Goal: Information Seeking & Learning: Learn about a topic

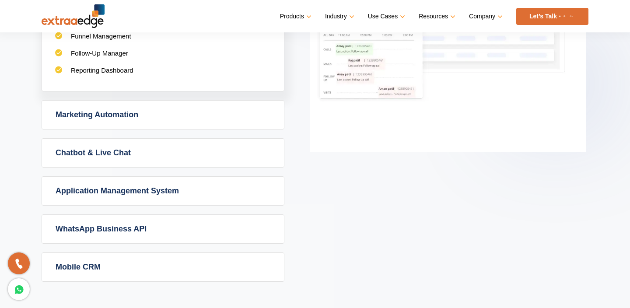
scroll to position [579, 0]
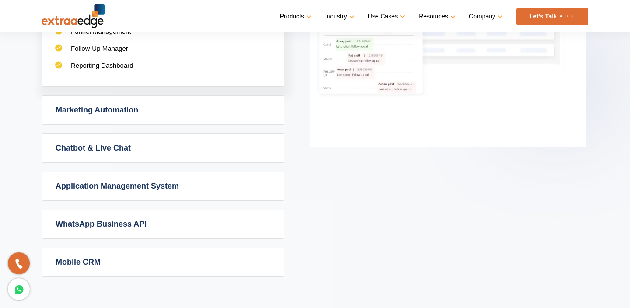
click at [168, 112] on link "Marketing Automation" at bounding box center [163, 110] width 242 height 28
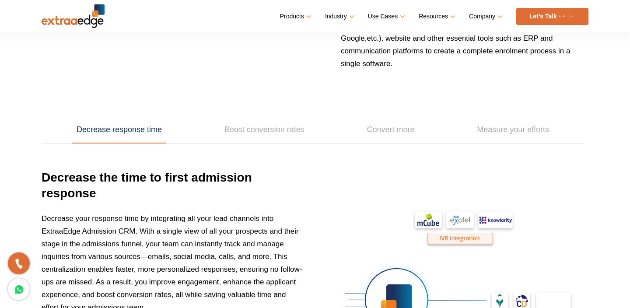
scroll to position [1205, 0]
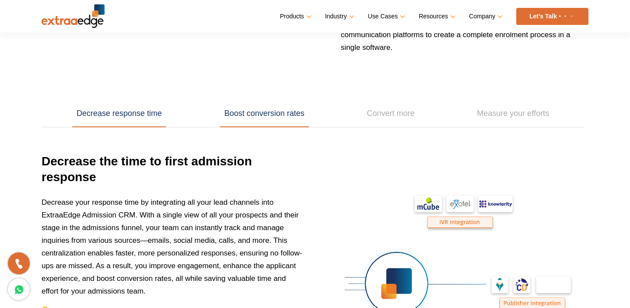
click at [259, 120] on link "Boost conversion rates" at bounding box center [264, 113] width 89 height 27
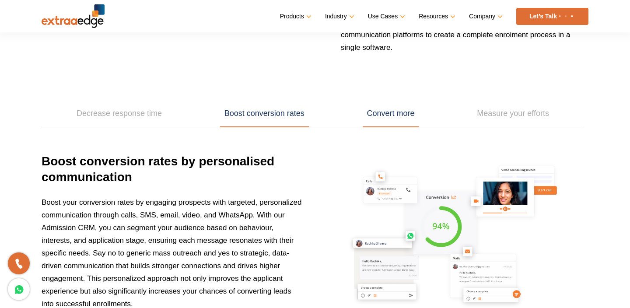
click at [395, 117] on link "Convert more" at bounding box center [391, 113] width 56 height 27
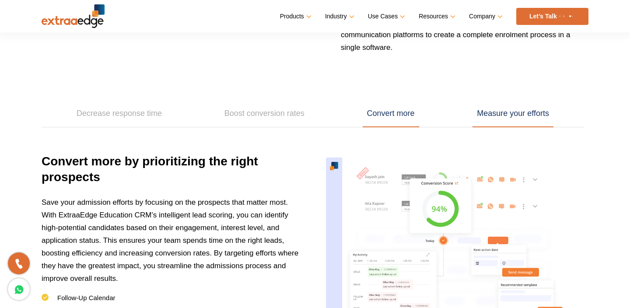
click at [515, 117] on link "Measure your efforts" at bounding box center [512, 113] width 81 height 27
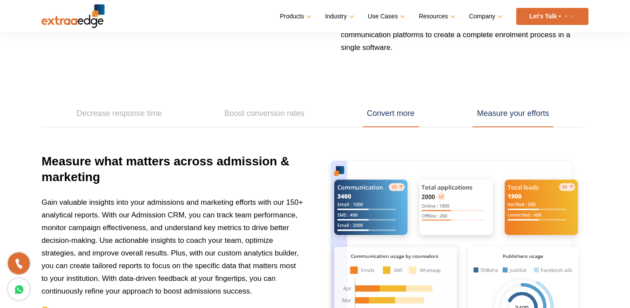
click at [377, 114] on link "Convert more" at bounding box center [391, 113] width 56 height 27
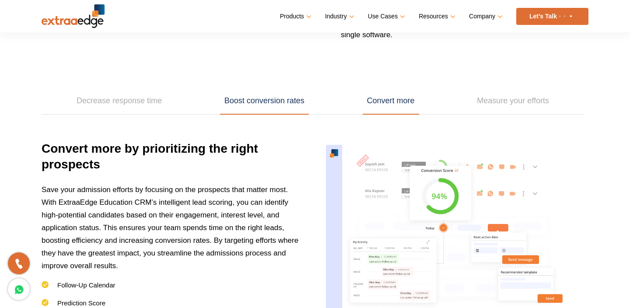
click at [251, 108] on link "Boost conversion rates" at bounding box center [264, 100] width 89 height 27
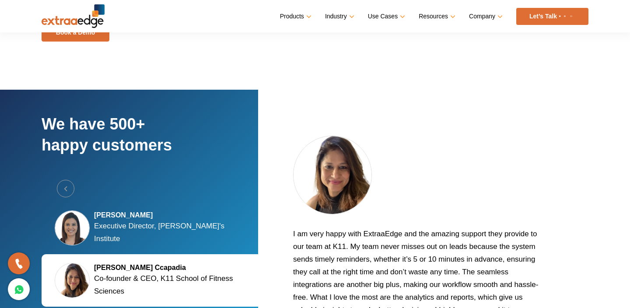
scroll to position [1625, 0]
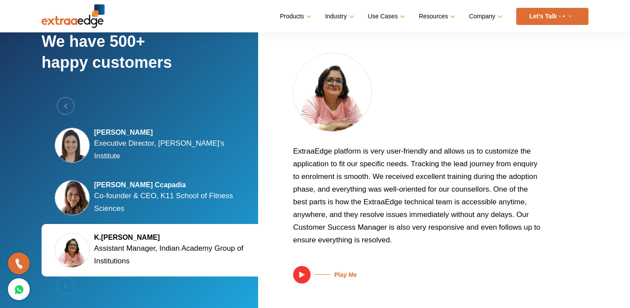
click at [122, 137] on h5 "[PERSON_NAME]" at bounding box center [172, 132] width 157 height 9
click at [133, 147] on p "Executive Director, [PERSON_NAME]'s Institute" at bounding box center [172, 149] width 157 height 25
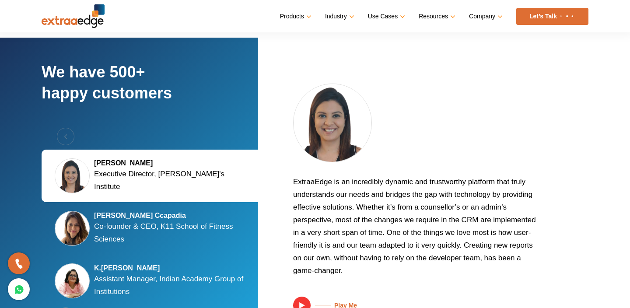
click at [120, 227] on p "Co-founder & CEO, K11 School of Fitness Sciences" at bounding box center [172, 232] width 157 height 25
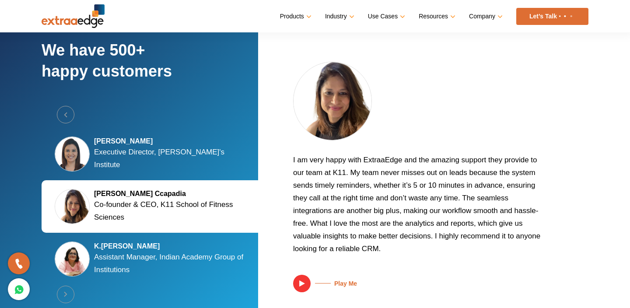
scroll to position [1656, 0]
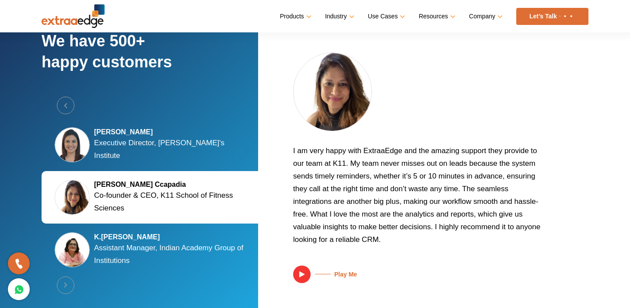
click at [147, 245] on p "Assistant Manager, Indian Academy Group of Institutions" at bounding box center [172, 253] width 157 height 25
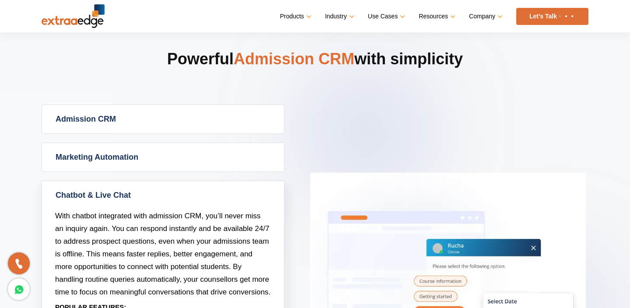
scroll to position [374, 0]
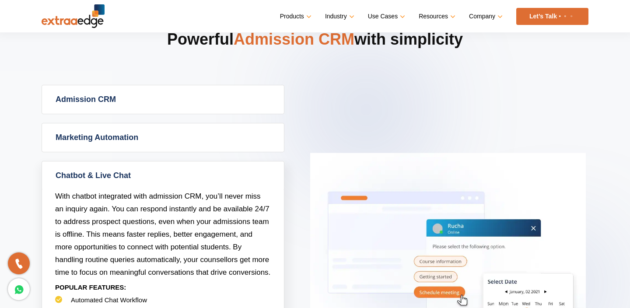
click at [147, 106] on link "Admission CRM" at bounding box center [163, 99] width 242 height 28
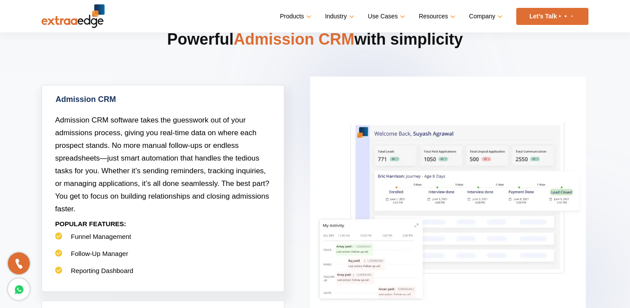
click at [144, 98] on link "Admission CRM" at bounding box center [163, 99] width 242 height 28
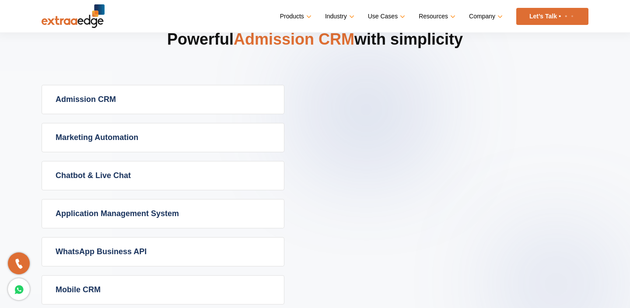
click at [148, 140] on link "Marketing Automation" at bounding box center [163, 137] width 242 height 28
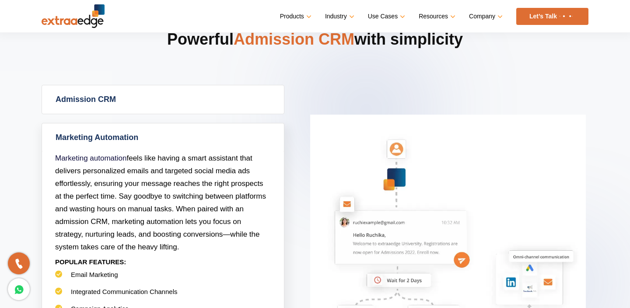
click at [148, 140] on link "Marketing Automation" at bounding box center [163, 137] width 242 height 28
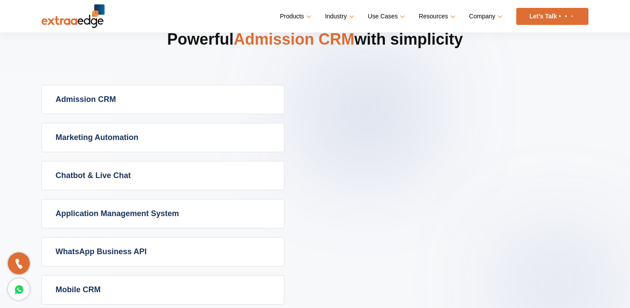
click at [143, 178] on link "Chatbot & Live Chat" at bounding box center [163, 175] width 242 height 28
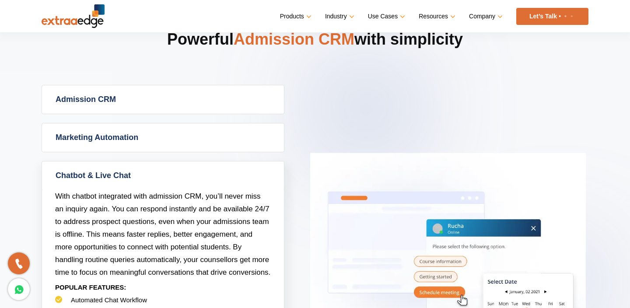
click at [143, 178] on link "Chatbot & Live Chat" at bounding box center [163, 175] width 242 height 28
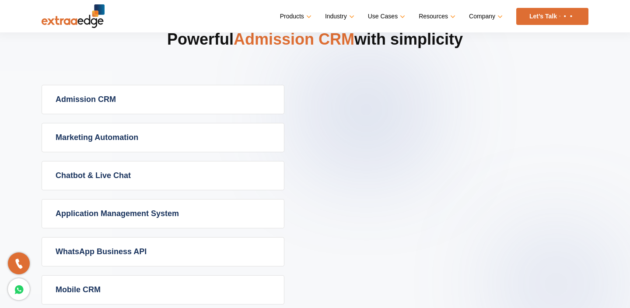
click at [152, 222] on link "Application Management System" at bounding box center [163, 213] width 242 height 28
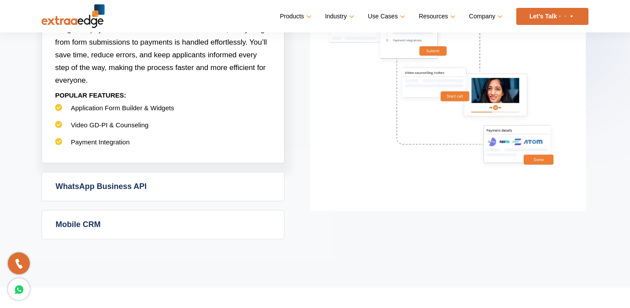
scroll to position [632, 0]
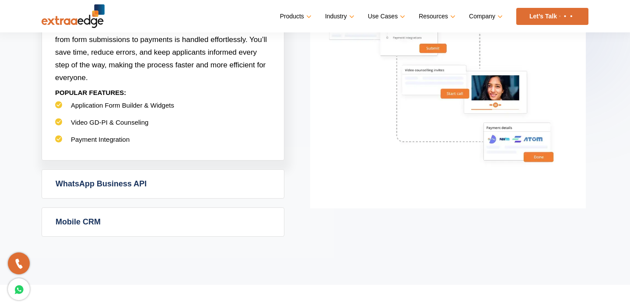
click at [153, 189] on link "WhatsApp Business API" at bounding box center [163, 184] width 242 height 28
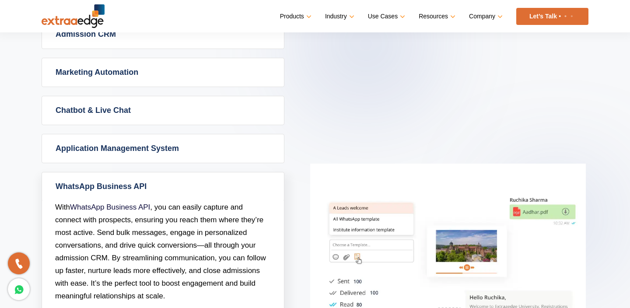
scroll to position [388, 0]
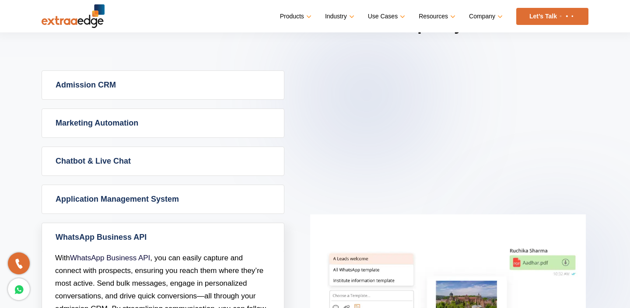
click at [206, 90] on link "Admission CRM" at bounding box center [163, 85] width 242 height 28
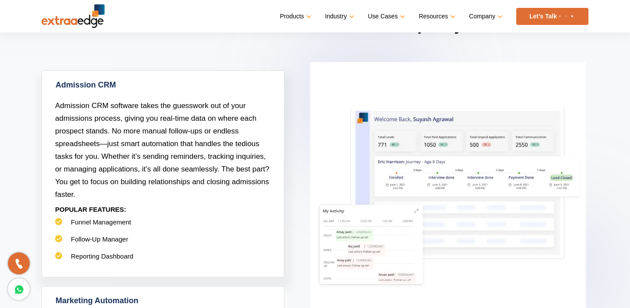
click at [176, 89] on link "Admission CRM" at bounding box center [163, 85] width 242 height 28
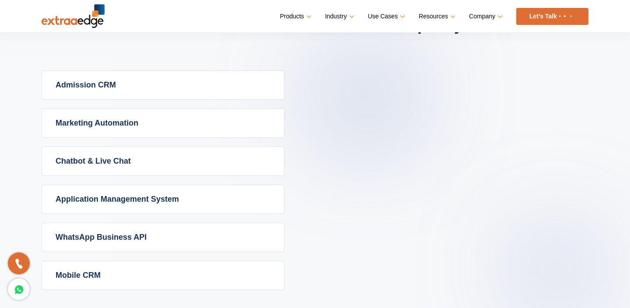
click at [159, 126] on link "Marketing Automation" at bounding box center [163, 123] width 242 height 28
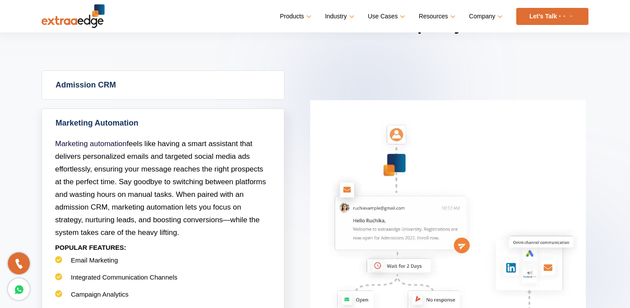
click at [141, 203] on span "Marketing automation feels like having a smart assistant that delivers personal…" at bounding box center [160, 188] width 211 height 97
click at [159, 125] on link "Marketing Automation" at bounding box center [163, 123] width 242 height 28
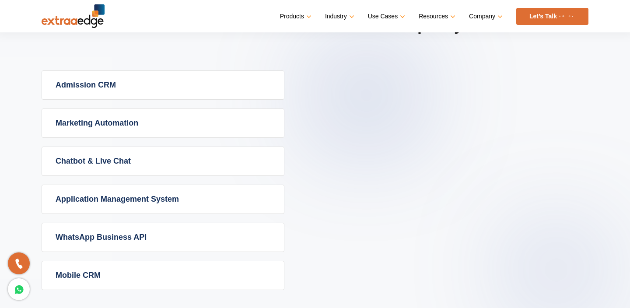
click at [168, 163] on link "Chatbot & Live Chat" at bounding box center [163, 161] width 242 height 28
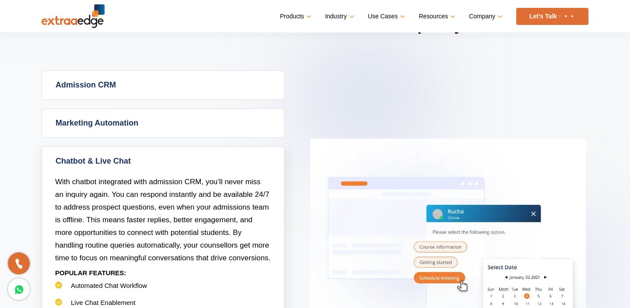
click at [168, 163] on link "Chatbot & Live Chat" at bounding box center [163, 161] width 242 height 28
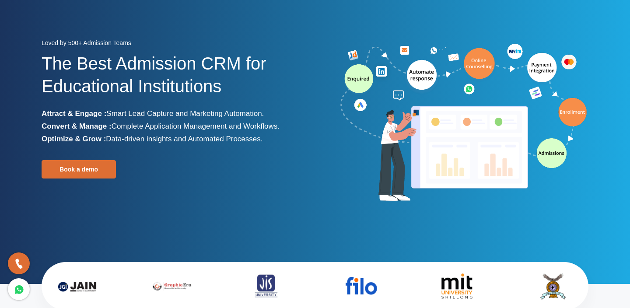
scroll to position [0, 0]
